Goal: Transaction & Acquisition: Purchase product/service

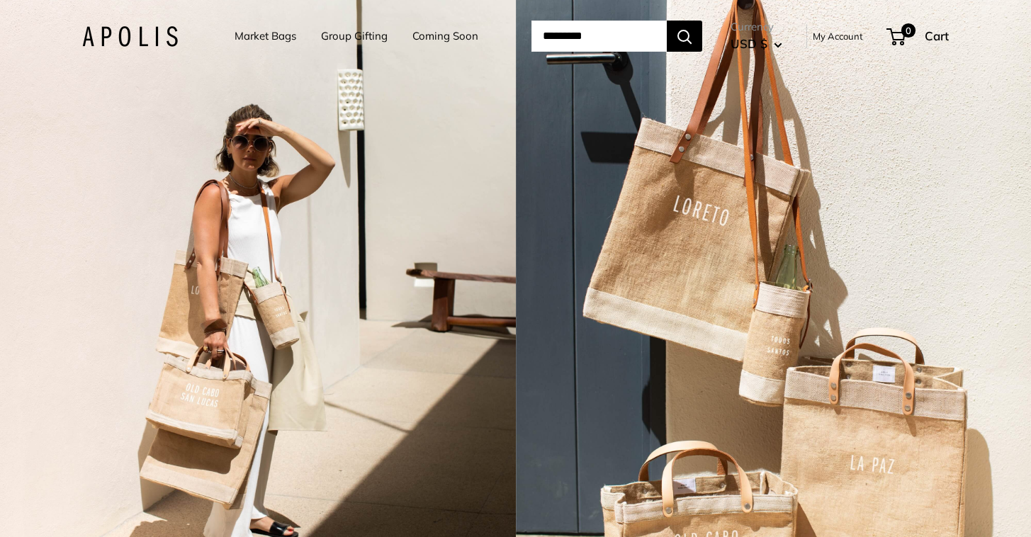
click at [328, 38] on link "Group Gifting" at bounding box center [354, 36] width 67 height 20
click at [257, 25] on li "Market Bags" at bounding box center [266, 36] width 62 height 44
click at [253, 44] on link "Market Bags" at bounding box center [266, 36] width 62 height 20
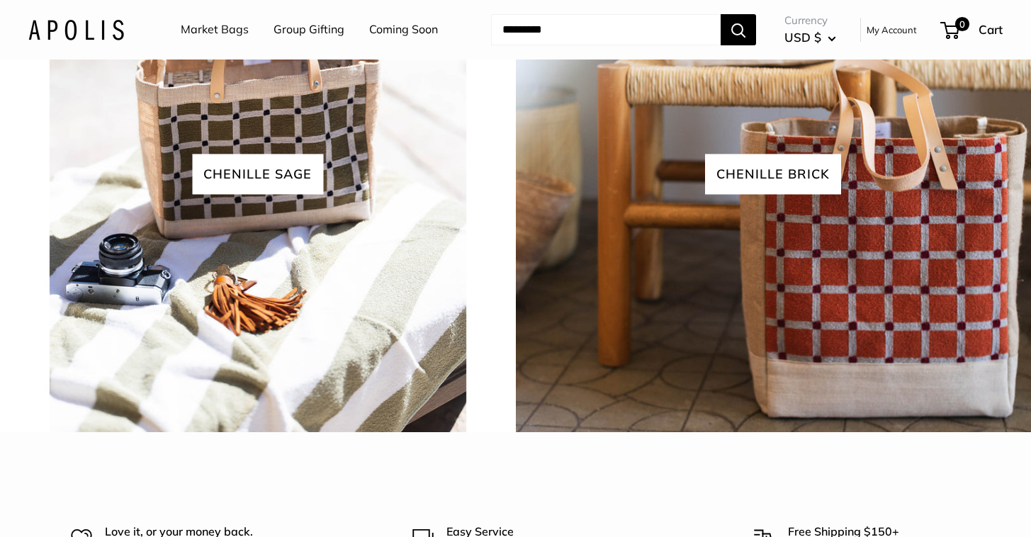
scroll to position [3087, 0]
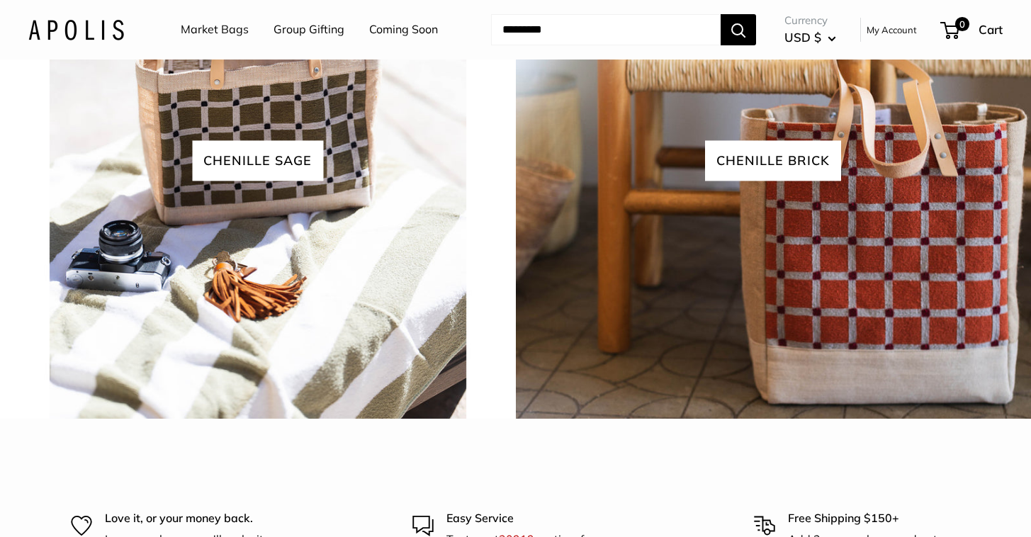
click at [361, 363] on img at bounding box center [257, 161] width 521 height 521
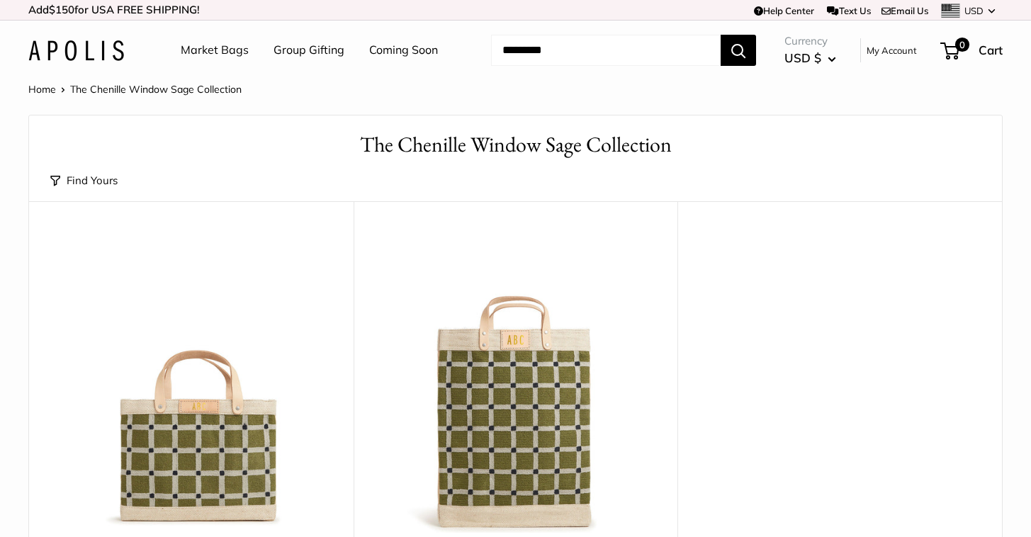
click at [250, 61] on ul "Market Bags Group Gifting Coming Soon" at bounding box center [322, 50] width 282 height 45
click at [238, 54] on link "Market Bags" at bounding box center [215, 50] width 68 height 21
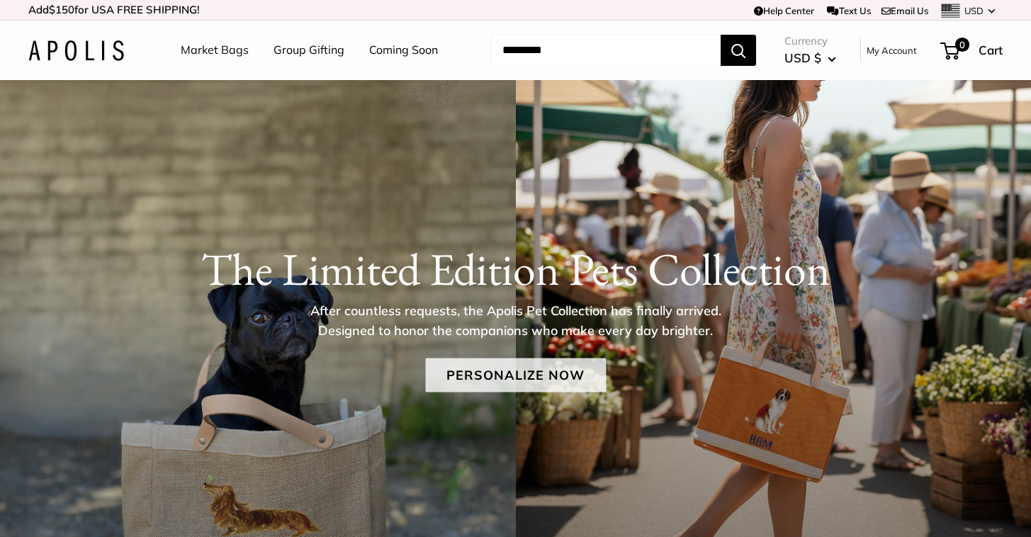
click at [512, 380] on link "Personalize Now" at bounding box center [515, 376] width 181 height 34
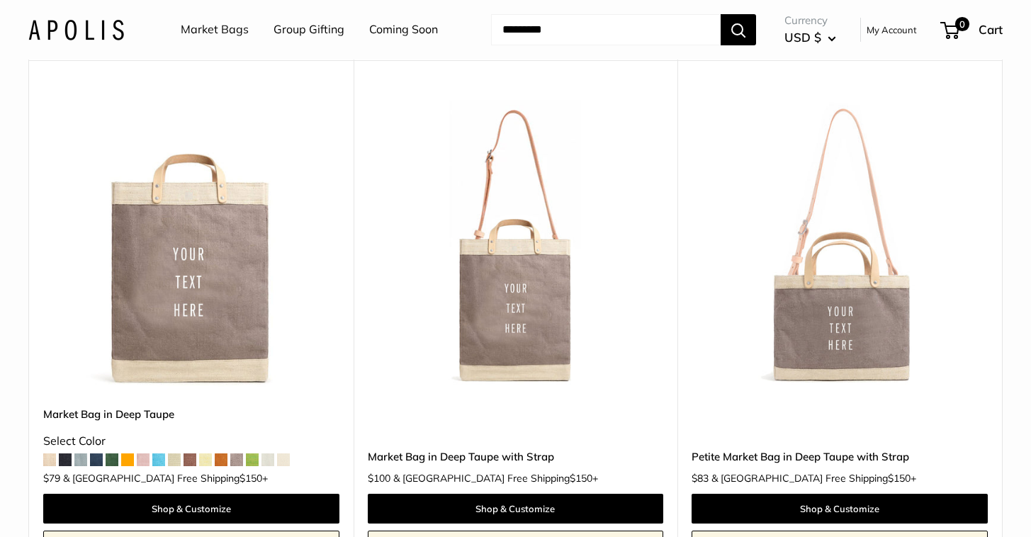
scroll to position [6106, 0]
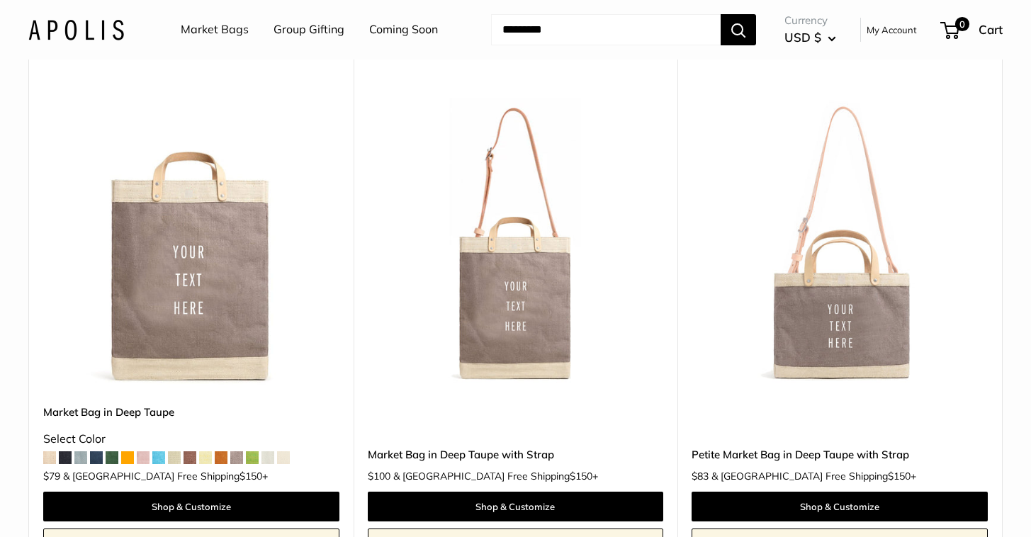
click at [0, 0] on img at bounding box center [0, 0] width 0 height 0
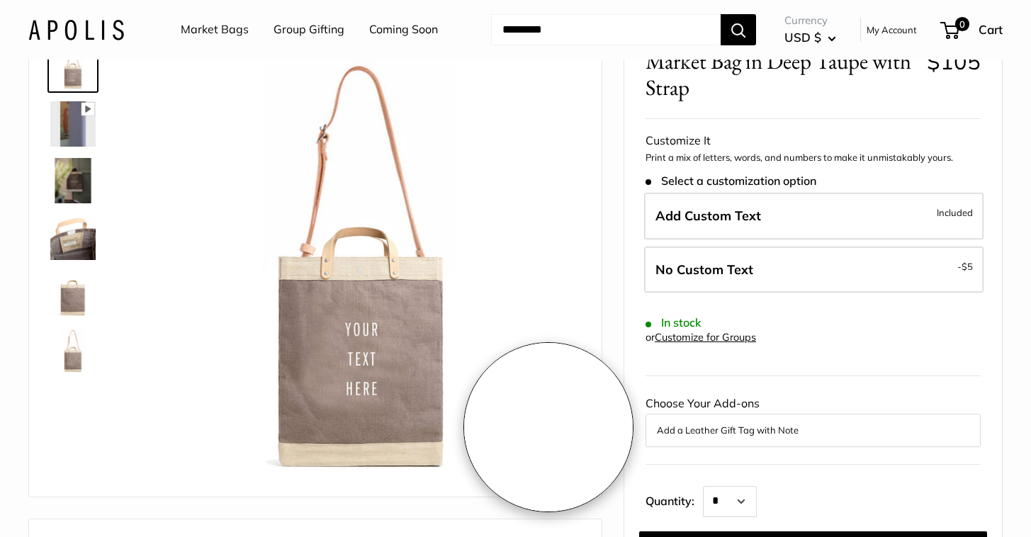
scroll to position [71, 0]
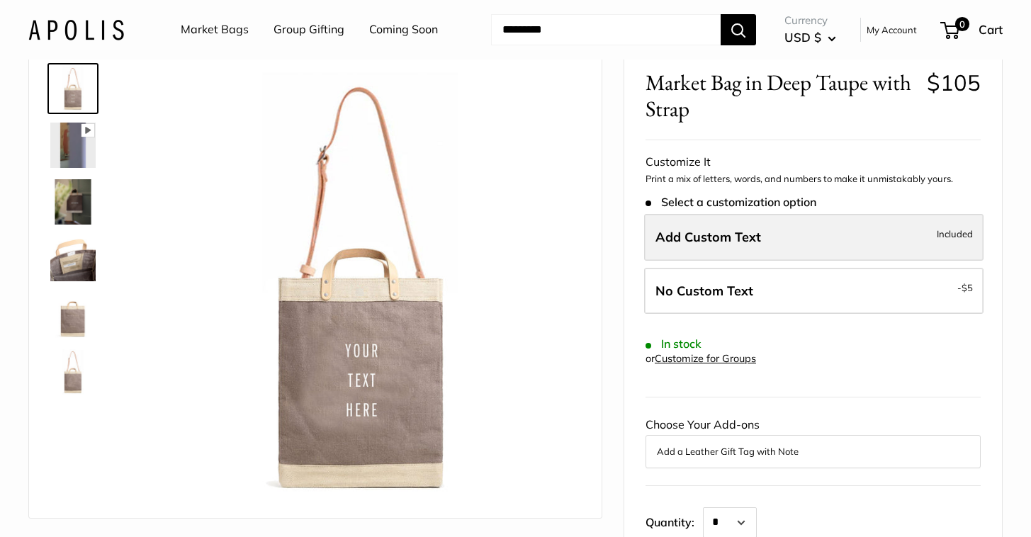
click at [726, 239] on span "Add Custom Text" at bounding box center [708, 237] width 106 height 16
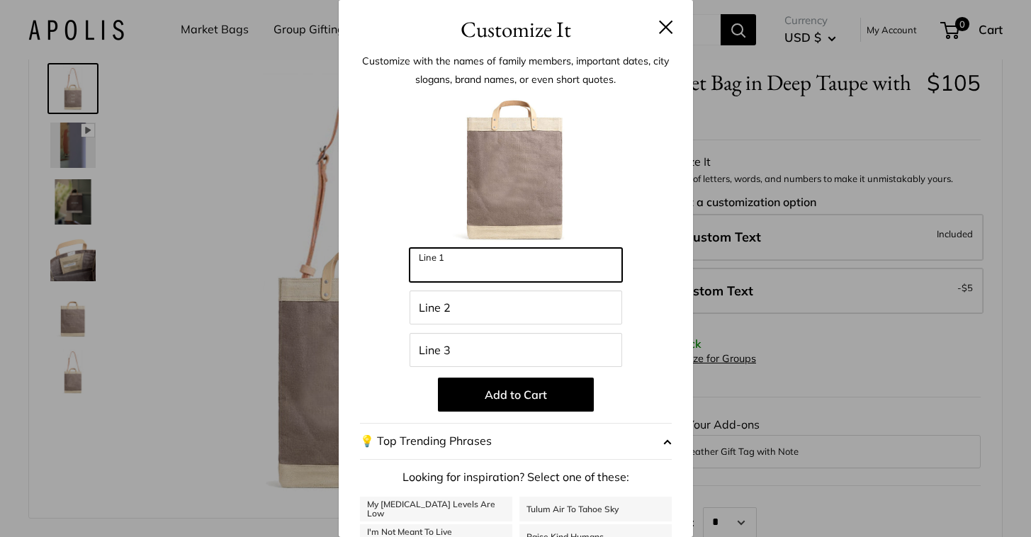
click at [513, 256] on input "Line 1" at bounding box center [516, 265] width 213 height 34
type input "**********"
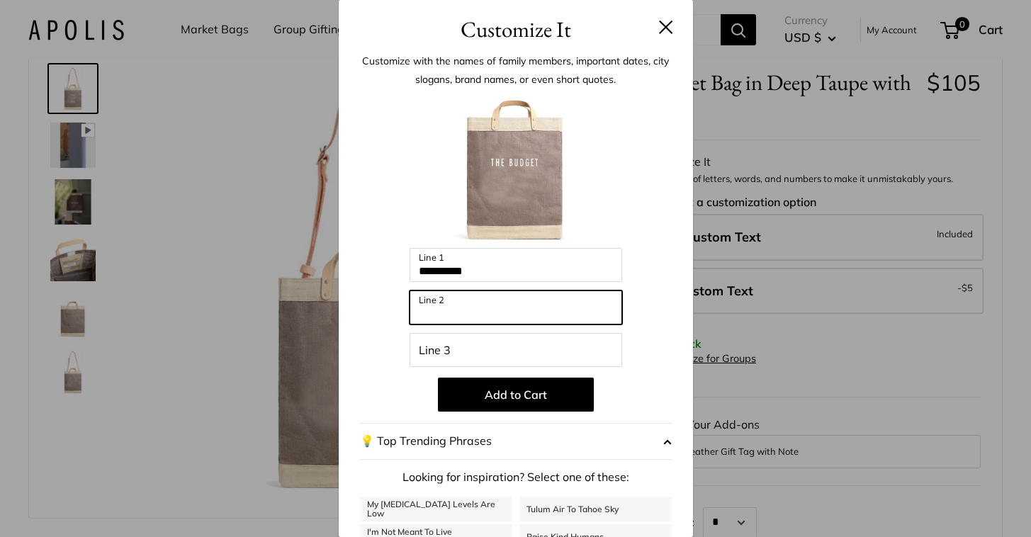
click at [512, 305] on input "Line 2" at bounding box center [516, 308] width 213 height 34
type input "**"
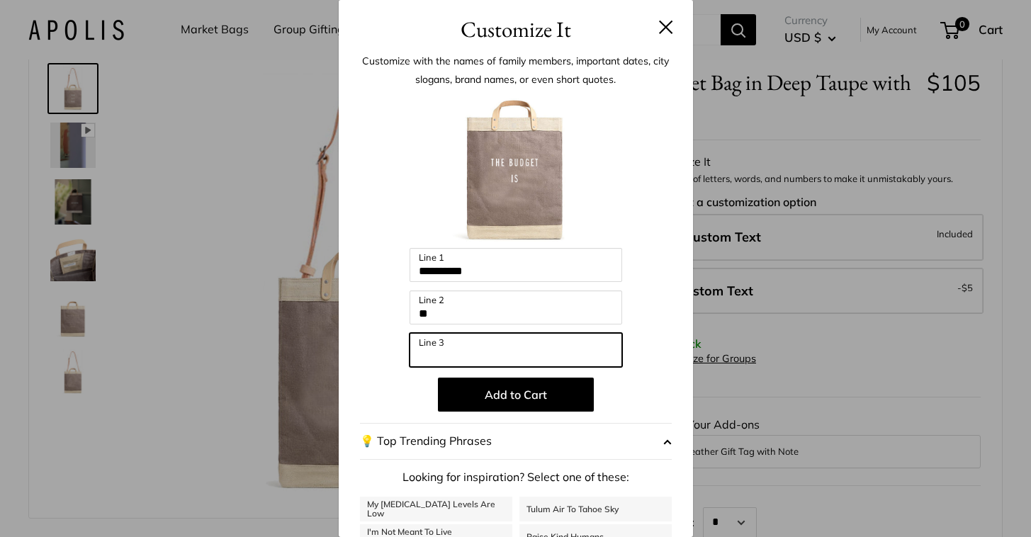
click at [495, 356] on input "Line 3" at bounding box center [516, 350] width 213 height 34
type input "*"
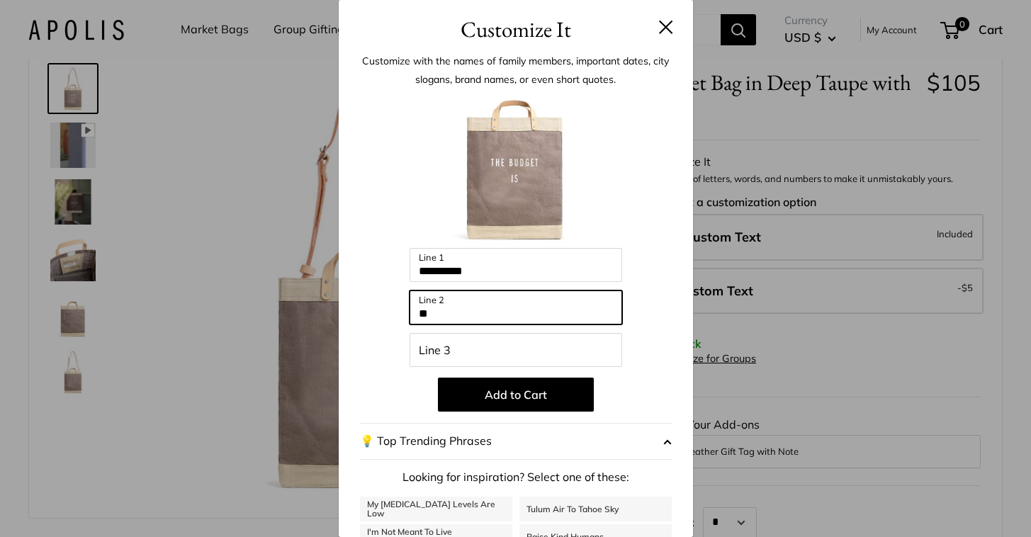
click at [530, 306] on input "**" at bounding box center [516, 308] width 213 height 34
type input "*"
type input "**********"
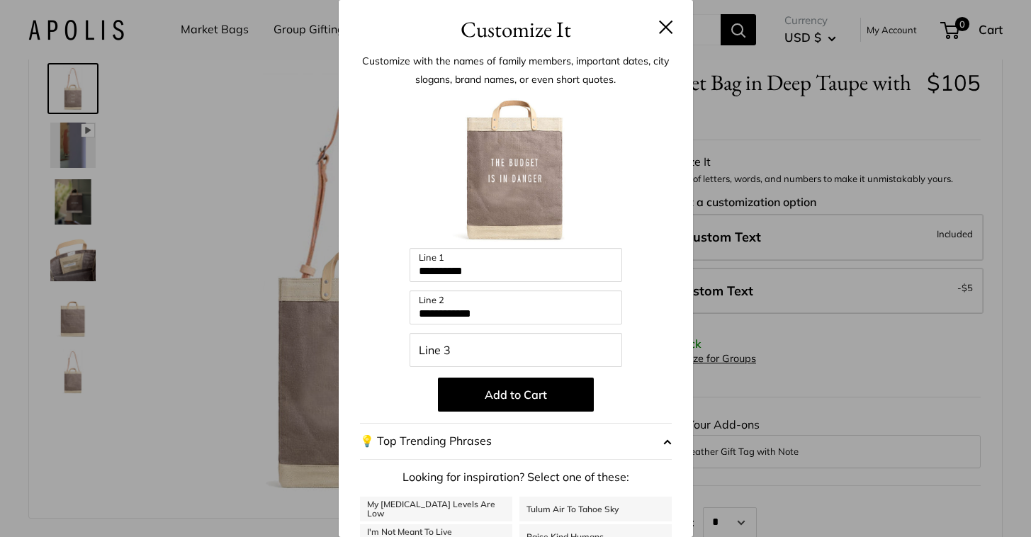
click at [649, 157] on div at bounding box center [516, 170] width 312 height 156
click at [660, 23] on button at bounding box center [666, 27] width 14 height 14
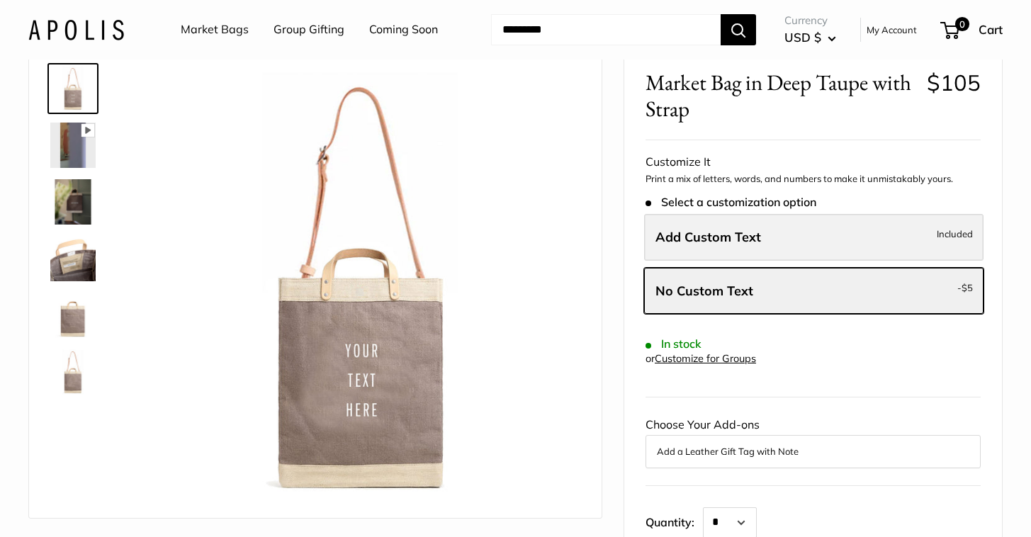
click at [736, 232] on span "Add Custom Text" at bounding box center [708, 237] width 106 height 16
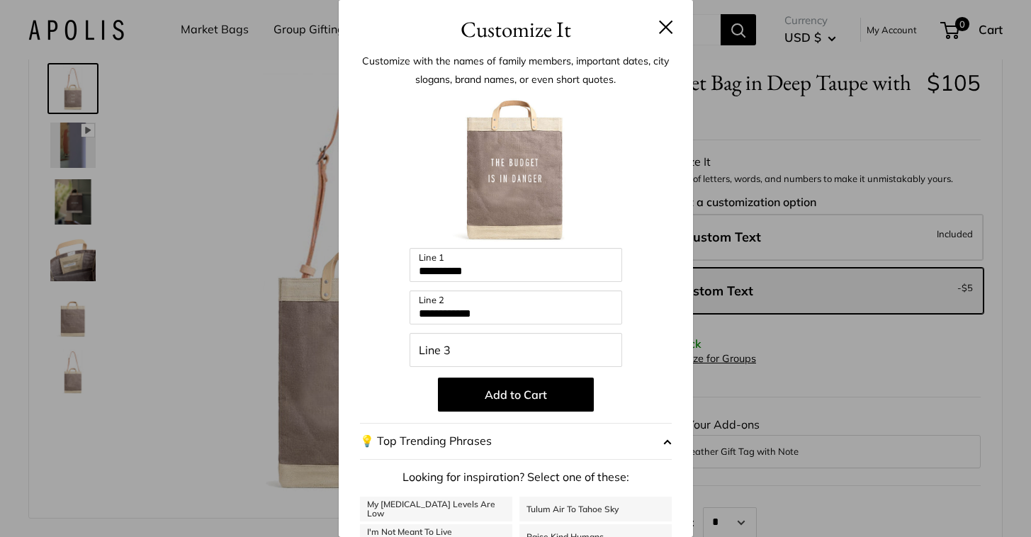
scroll to position [0, 0]
click at [500, 394] on button "Add to Cart" at bounding box center [516, 395] width 156 height 34
